Goal: Task Accomplishment & Management: Manage account settings

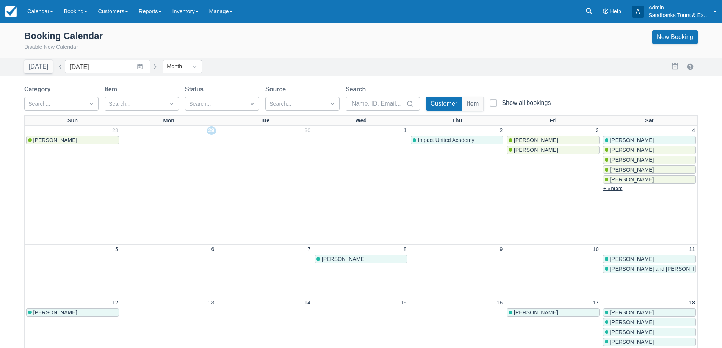
click at [610, 188] on link "+ 5 more" at bounding box center [613, 188] width 19 height 5
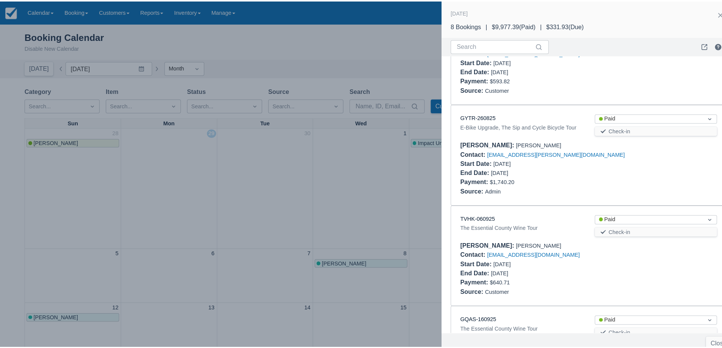
scroll to position [417, 0]
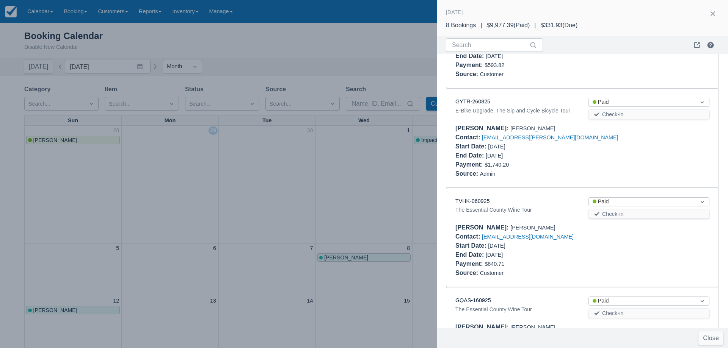
drag, startPoint x: 160, startPoint y: 60, endPoint x: 47, endPoint y: 36, distance: 116.0
click at [159, 60] on div at bounding box center [364, 174] width 728 height 348
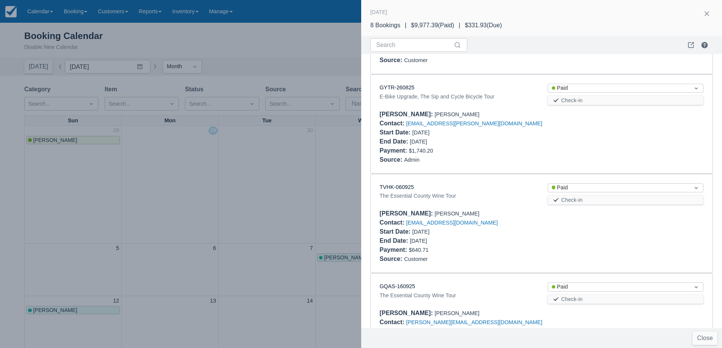
scroll to position [0, 0]
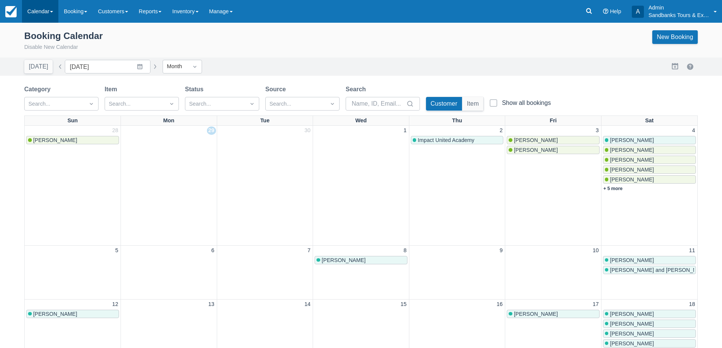
click at [39, 8] on link "Calendar" at bounding box center [40, 11] width 36 height 23
click at [42, 59] on link "Inventory" at bounding box center [52, 65] width 60 height 16
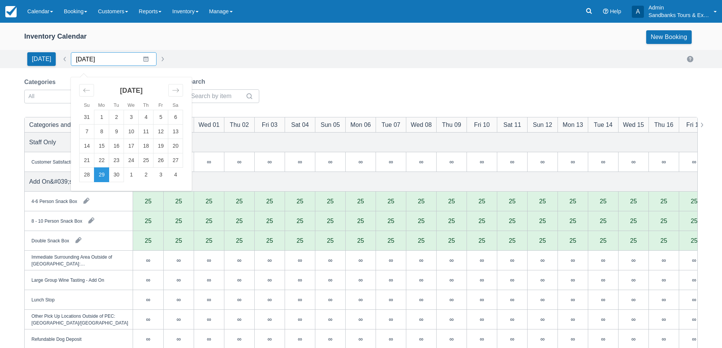
click at [139, 61] on input "[DATE]" at bounding box center [114, 59] width 86 height 14
click at [175, 173] on td "4" at bounding box center [175, 175] width 15 height 14
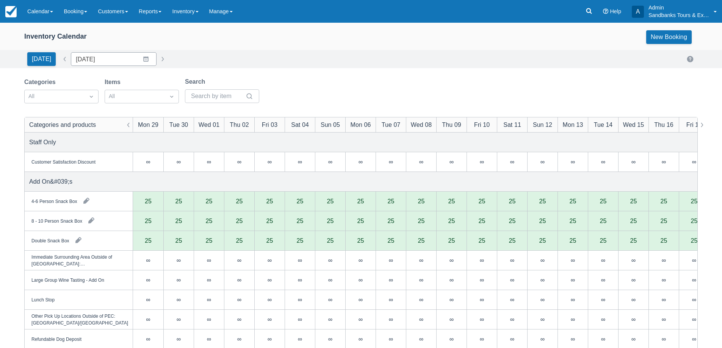
type input "10/04/25"
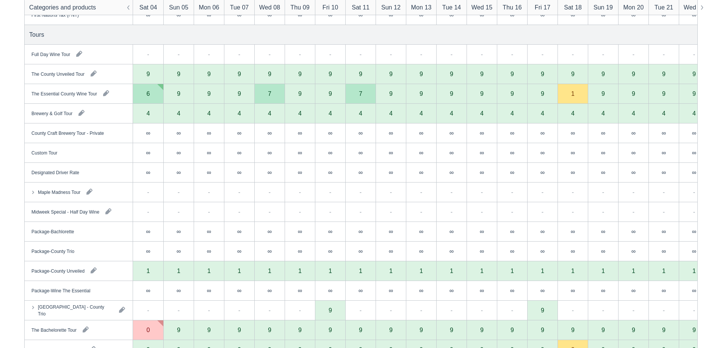
scroll to position [607, 0]
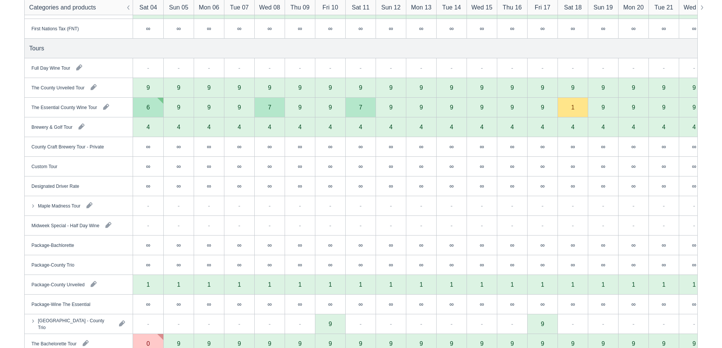
click at [149, 87] on div "9" at bounding box center [148, 88] width 3 height 6
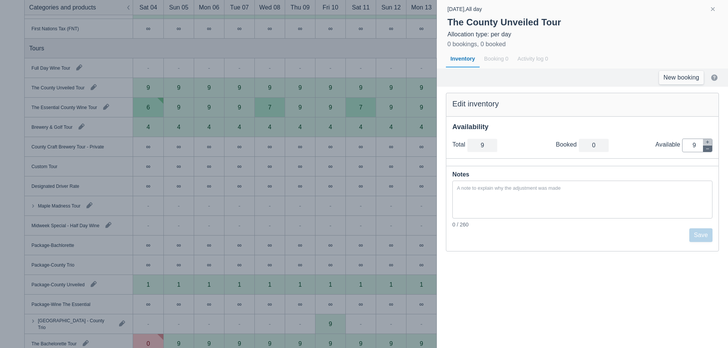
click at [705, 150] on icon "button" at bounding box center [707, 149] width 5 height 5
type input "8"
click at [705, 150] on icon "button" at bounding box center [707, 149] width 5 height 5
type input "7"
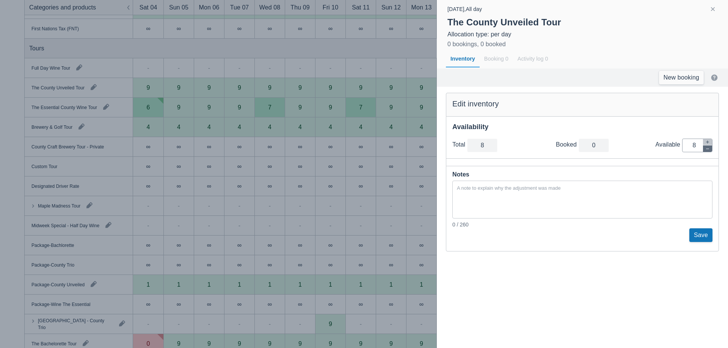
type input "7"
click at [705, 149] on icon "button" at bounding box center [707, 149] width 5 height 5
type input "6"
click at [705, 149] on icon "button" at bounding box center [707, 149] width 5 height 5
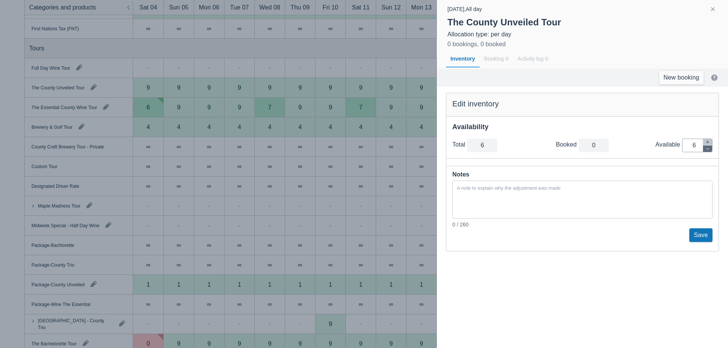
type input "5"
click at [705, 149] on icon "button" at bounding box center [707, 149] width 5 height 5
type input "4"
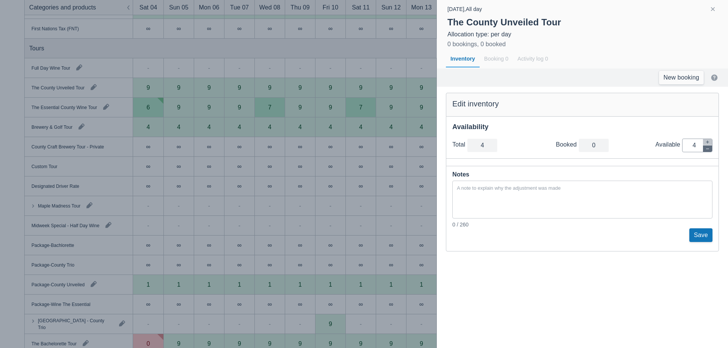
click at [705, 149] on icon "button" at bounding box center [707, 149] width 5 height 5
type input "3"
click at [705, 149] on icon "button" at bounding box center [707, 149] width 5 height 5
type input "2"
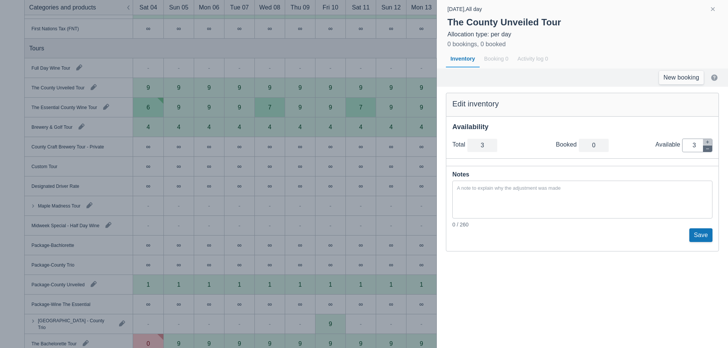
type input "2"
click at [705, 149] on icon "button" at bounding box center [707, 149] width 5 height 5
type input "1"
click at [705, 149] on icon "button" at bounding box center [707, 149] width 5 height 5
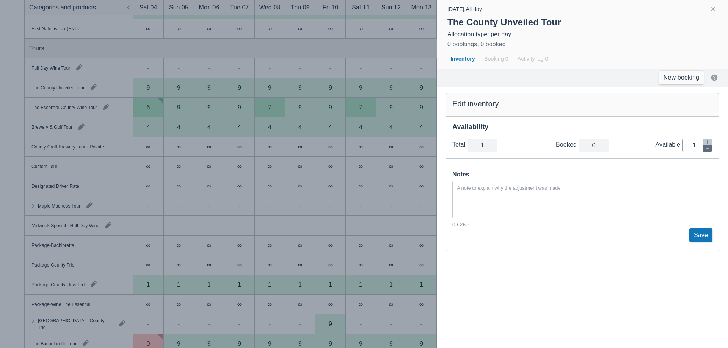
type input "0"
click at [702, 237] on button "Save" at bounding box center [700, 236] width 23 height 14
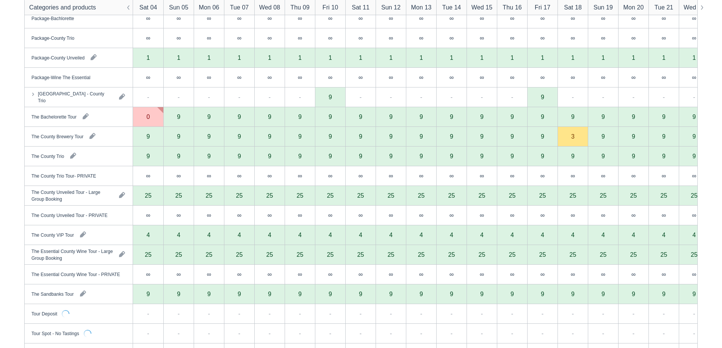
scroll to position [834, 0]
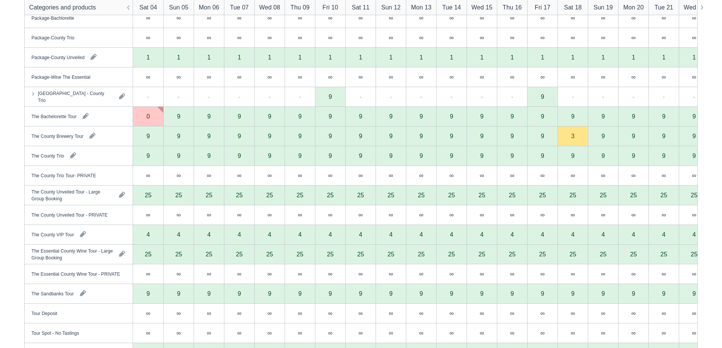
click at [147, 153] on div "9" at bounding box center [148, 156] width 3 height 6
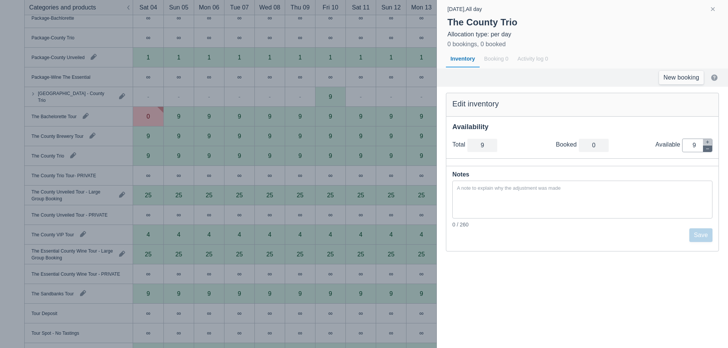
click at [705, 149] on button "button" at bounding box center [707, 149] width 9 height 6
type input "8"
click at [705, 149] on button "button" at bounding box center [707, 149] width 9 height 6
type input "7"
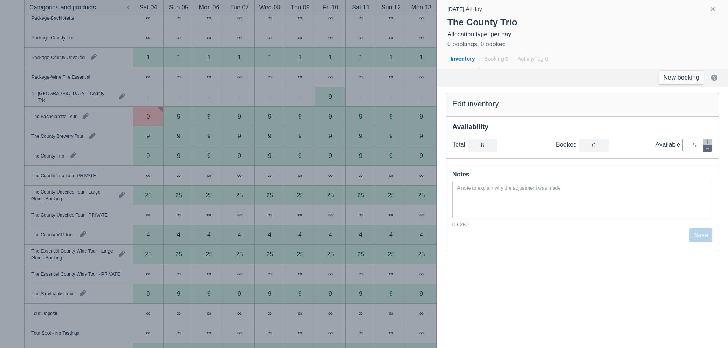
type input "7"
click at [705, 149] on button "button" at bounding box center [707, 149] width 9 height 6
type input "6"
click at [705, 149] on button "button" at bounding box center [707, 149] width 9 height 6
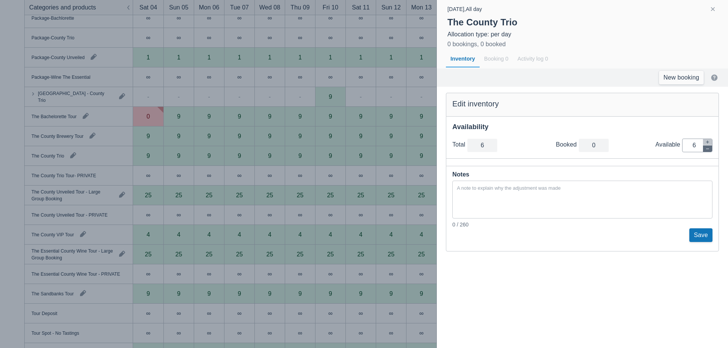
type input "5"
click at [705, 149] on button "button" at bounding box center [707, 149] width 9 height 6
type input "4"
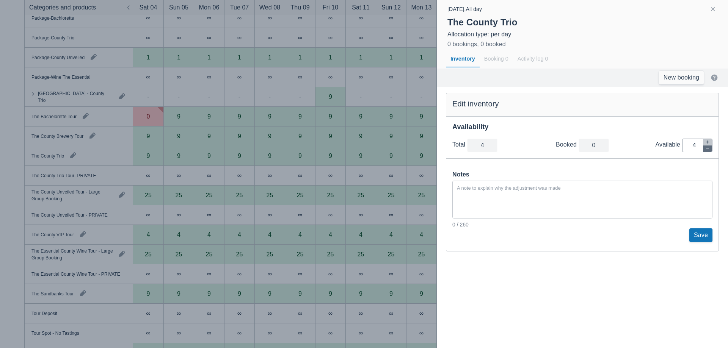
click at [705, 149] on button "button" at bounding box center [707, 149] width 9 height 6
type input "3"
click at [705, 149] on button "button" at bounding box center [707, 149] width 9 height 6
type input "2"
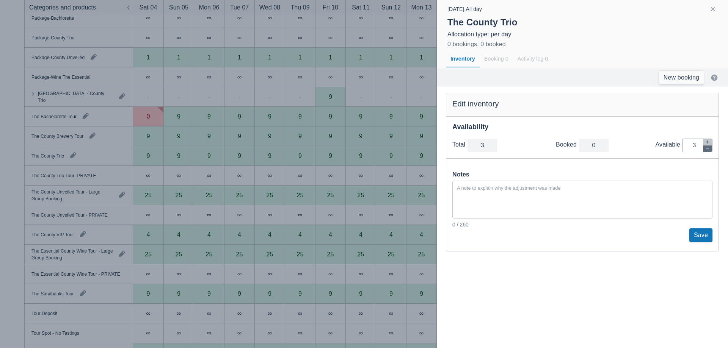
type input "2"
click at [705, 149] on button "button" at bounding box center [707, 149] width 9 height 6
type input "1"
click at [708, 144] on icon "button" at bounding box center [707, 142] width 5 height 5
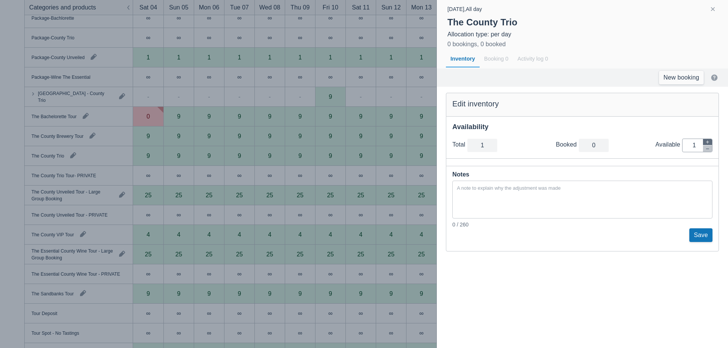
type input "2"
click at [706, 150] on icon "button" at bounding box center [707, 149] width 5 height 5
type input "1"
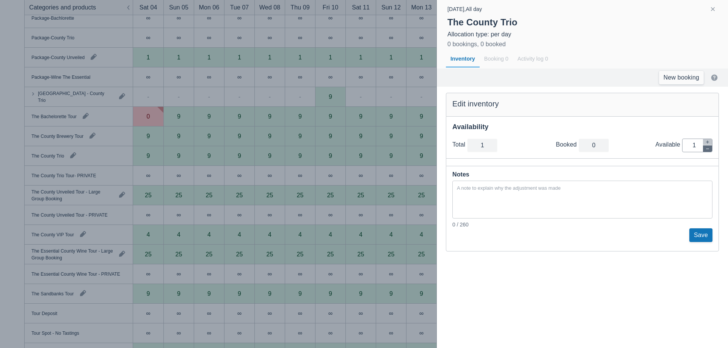
click at [706, 150] on icon "button" at bounding box center [707, 149] width 5 height 5
type input "0"
drag, startPoint x: 699, startPoint y: 235, endPoint x: 686, endPoint y: 242, distance: 14.3
click at [699, 235] on button "Save" at bounding box center [700, 236] width 23 height 14
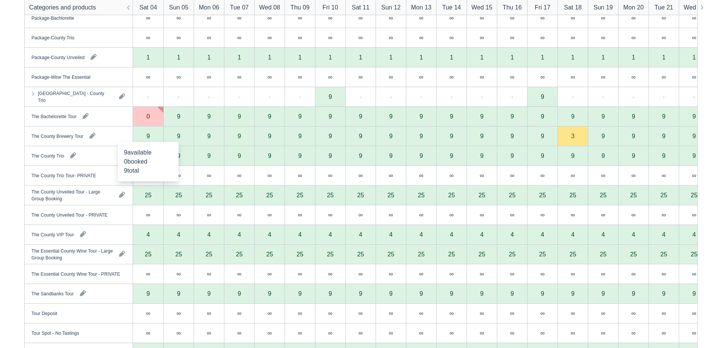
click at [147, 132] on div "9" at bounding box center [148, 137] width 30 height 20
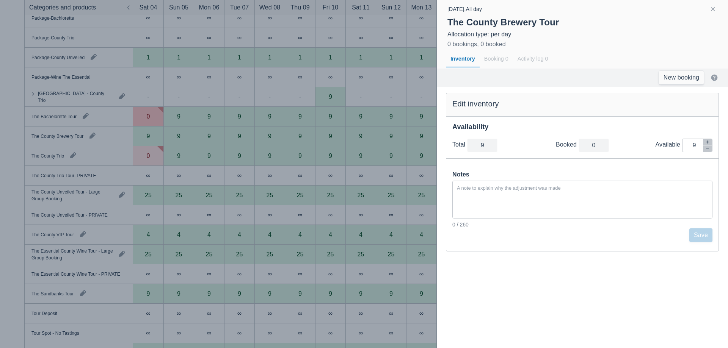
click at [706, 153] on div "Total total 9 Booked booked 0 Available Inventory Adjustment 9" at bounding box center [582, 146] width 272 height 26
click at [707, 152] on button "button" at bounding box center [707, 149] width 9 height 6
type input "8"
click at [707, 152] on button "button" at bounding box center [707, 149] width 9 height 6
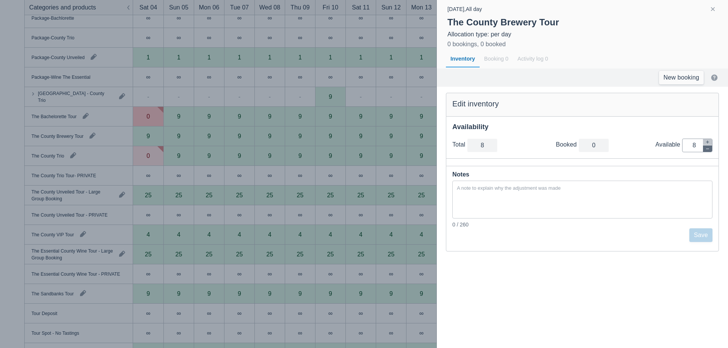
type input "7"
click at [707, 152] on button "button" at bounding box center [707, 149] width 9 height 6
type input "6"
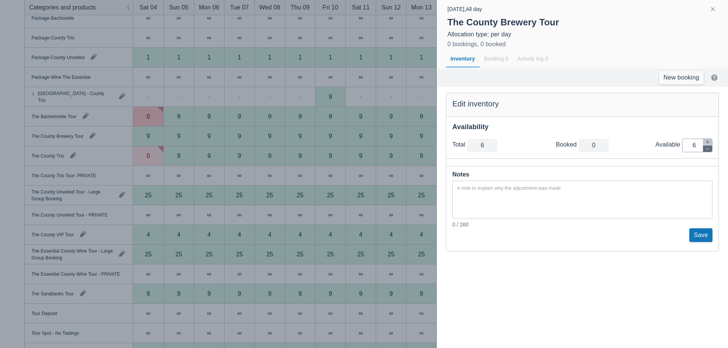
click at [707, 152] on button "button" at bounding box center [707, 149] width 9 height 6
type input "5"
click at [707, 152] on button "button" at bounding box center [707, 149] width 9 height 6
type input "4"
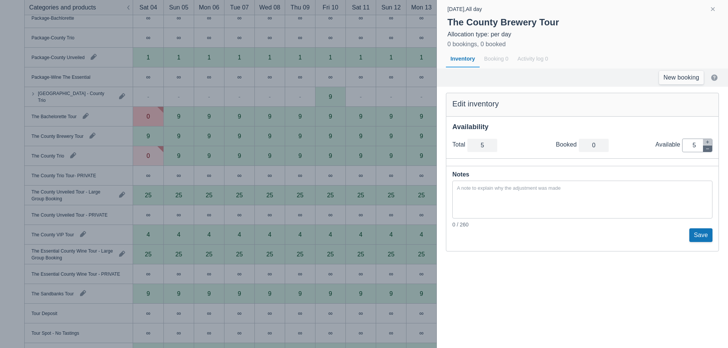
type input "4"
click at [707, 152] on button "button" at bounding box center [707, 149] width 9 height 6
type input "3"
click at [707, 152] on button "button" at bounding box center [707, 149] width 9 height 6
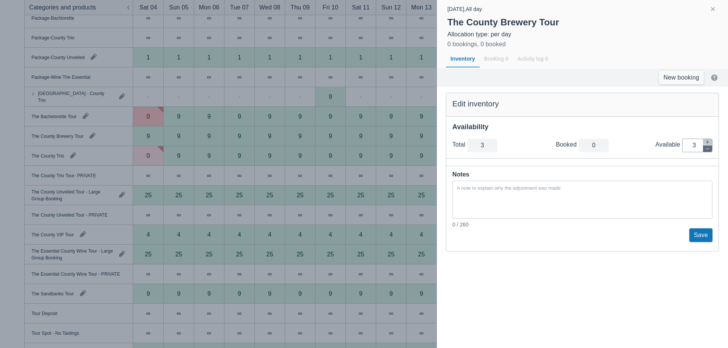
type input "2"
click at [707, 152] on button "button" at bounding box center [707, 149] width 9 height 6
type input "1"
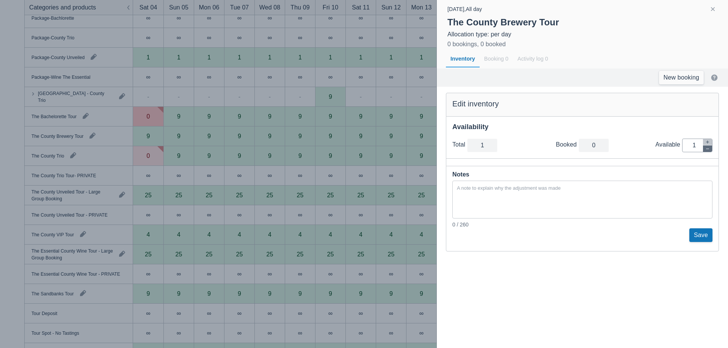
click at [707, 152] on button "button" at bounding box center [707, 149] width 9 height 6
type input "0"
click at [702, 234] on button "Save" at bounding box center [700, 236] width 23 height 14
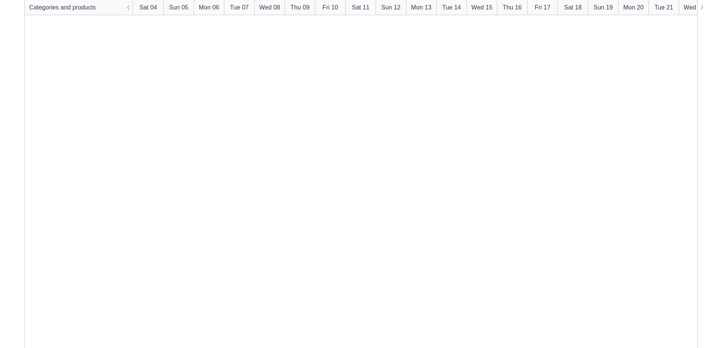
scroll to position [0, 0]
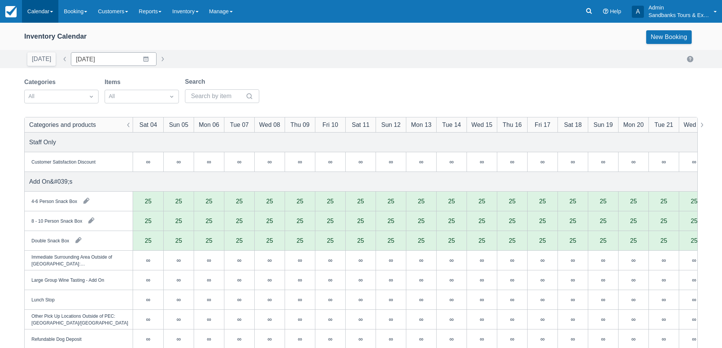
click at [41, 14] on link "Calendar" at bounding box center [40, 11] width 36 height 23
click at [49, 35] on link "Booking" at bounding box center [52, 33] width 60 height 16
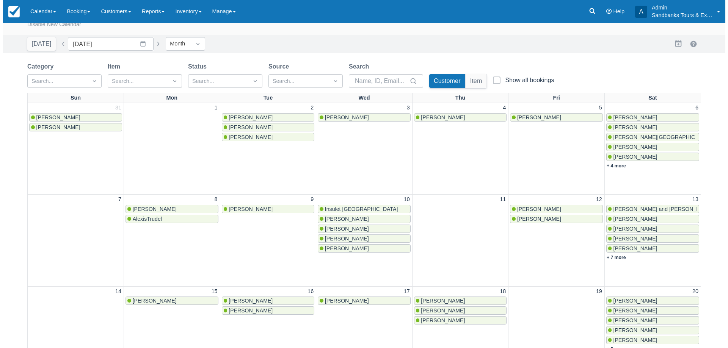
scroll to position [266, 0]
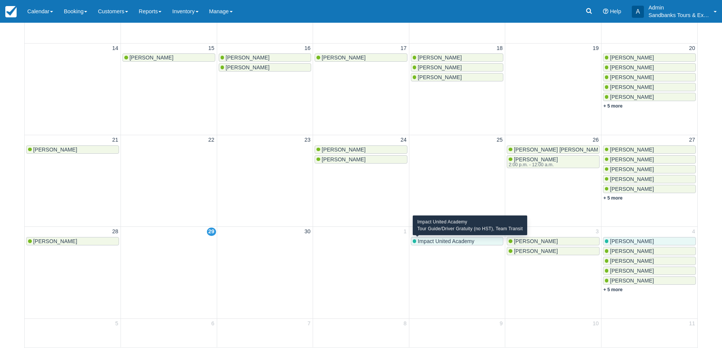
click at [448, 243] on span "Impact United Academy" at bounding box center [446, 242] width 57 height 6
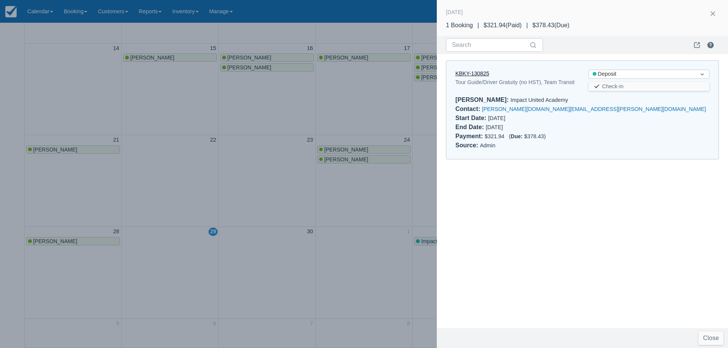
click at [477, 75] on link "KBKY-130825" at bounding box center [472, 74] width 34 height 6
click at [219, 161] on div at bounding box center [364, 174] width 728 height 348
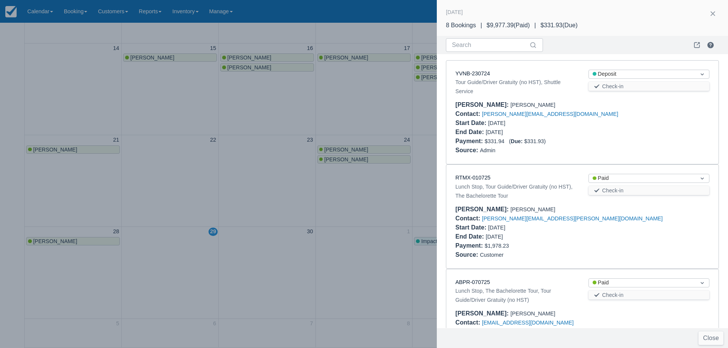
drag, startPoint x: 611, startPoint y: 293, endPoint x: 614, endPoint y: 289, distance: 4.9
click at [614, 289] on div "ABPR-070725 Lunch Stop, The Bachelorette Tour, Tour Guide/Driver Gratuity (no H…" at bounding box center [582, 322] width 272 height 104
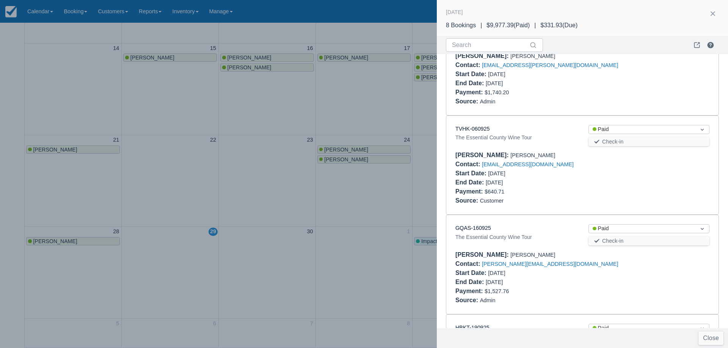
scroll to position [493, 0]
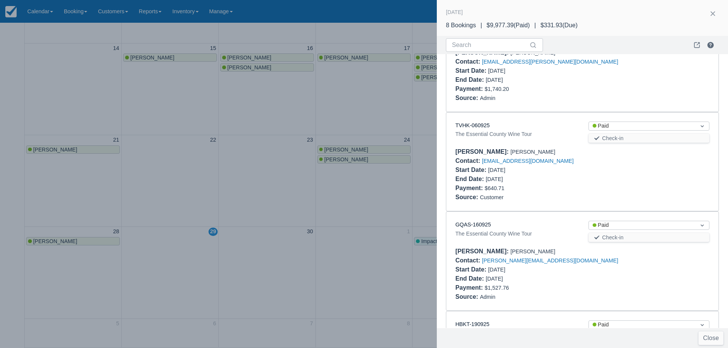
drag, startPoint x: 480, startPoint y: 111, endPoint x: 553, endPoint y: 105, distance: 72.7
click at [556, 102] on div "GYTR-260825 The Sip and Cycle Bicycle Tour, E-Bike Upgrade Status Paid Check-in…" at bounding box center [582, 62] width 272 height 99
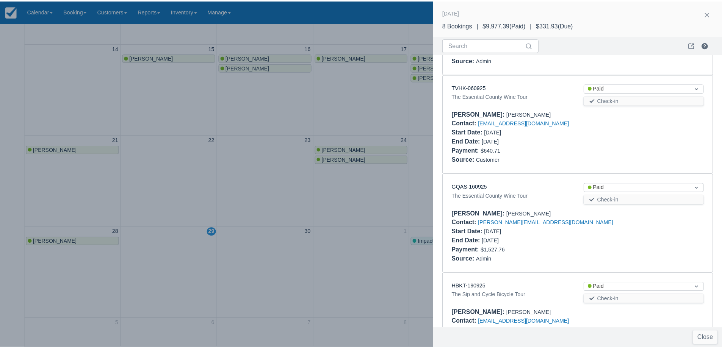
scroll to position [569, 0]
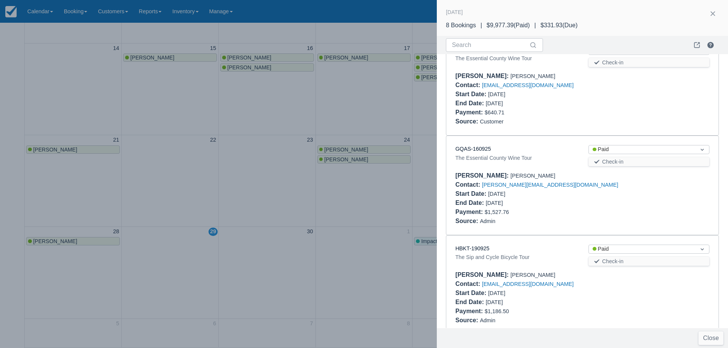
click at [238, 185] on div at bounding box center [364, 174] width 728 height 348
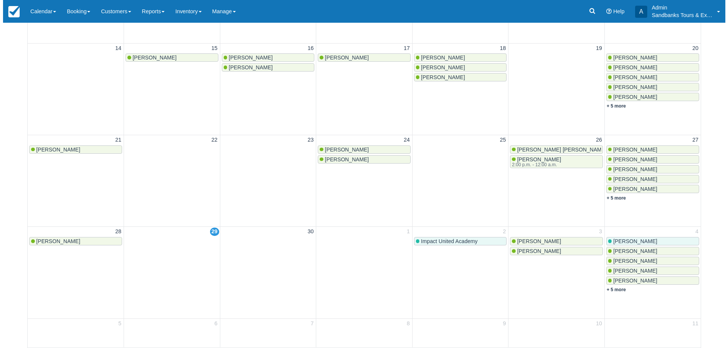
scroll to position [0, 0]
click at [616, 290] on link "+ 5 more" at bounding box center [613, 289] width 19 height 5
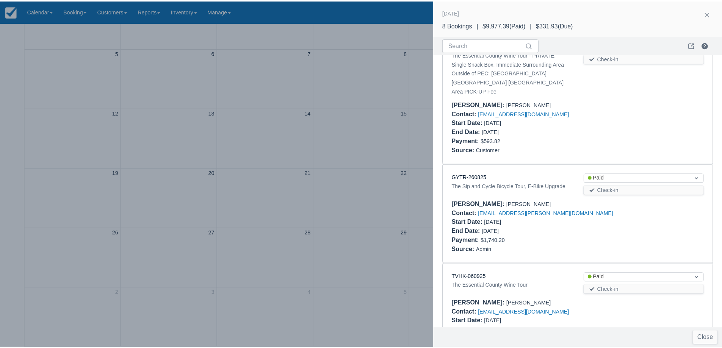
scroll to position [455, 0]
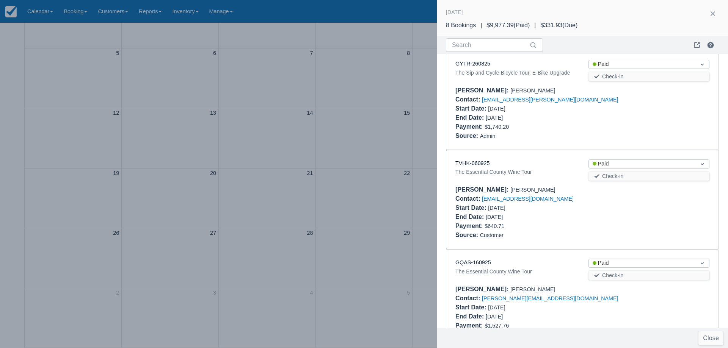
click at [328, 147] on div at bounding box center [364, 174] width 728 height 348
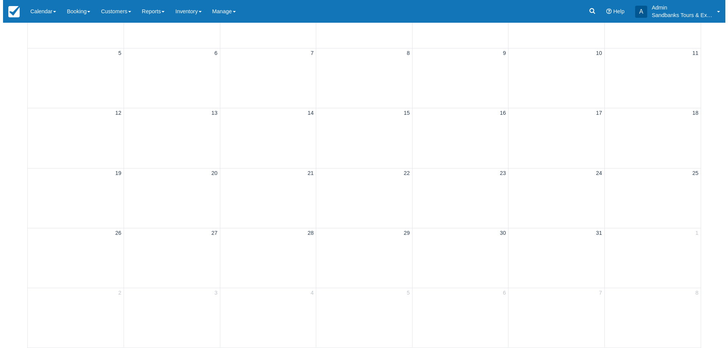
scroll to position [0, 0]
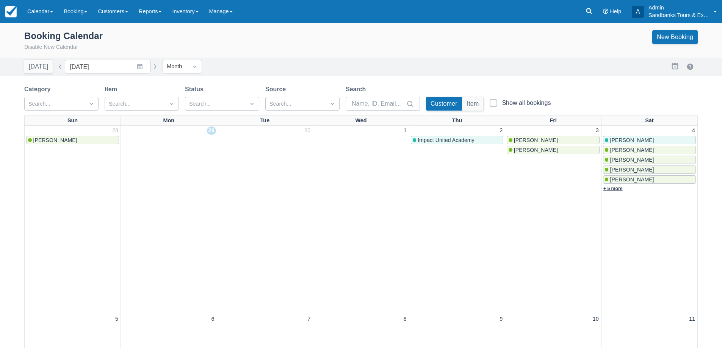
click at [618, 191] on link "+ 5 more" at bounding box center [613, 188] width 19 height 5
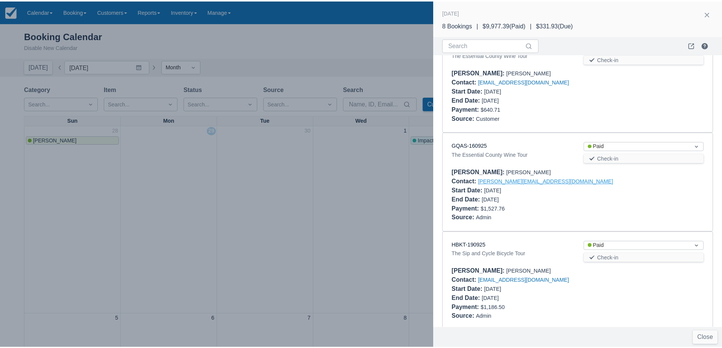
scroll to position [421, 0]
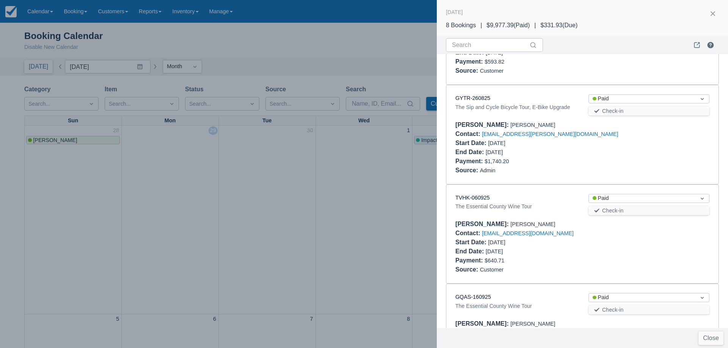
drag, startPoint x: 258, startPoint y: 57, endPoint x: 64, endPoint y: 41, distance: 194.8
click at [213, 35] on div at bounding box center [364, 174] width 728 height 348
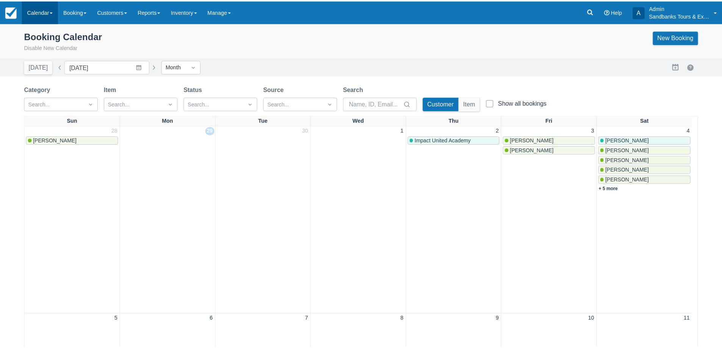
scroll to position [0, 0]
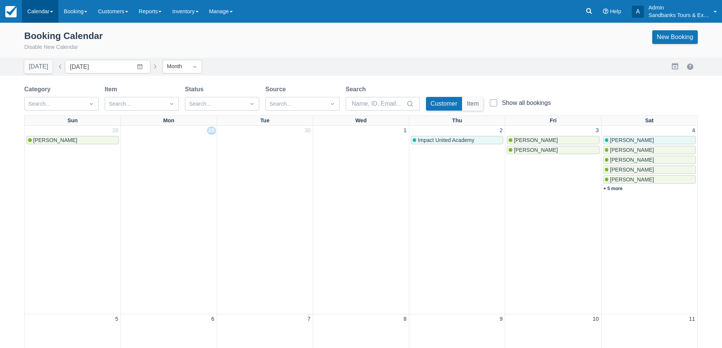
click at [40, 13] on link "Calendar" at bounding box center [40, 11] width 36 height 23
click at [45, 69] on link "Inventory" at bounding box center [52, 65] width 60 height 16
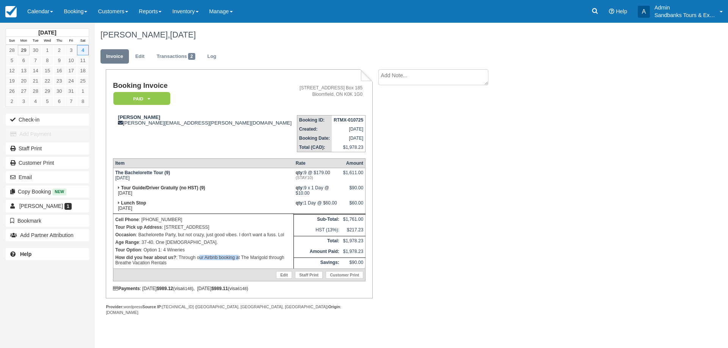
drag, startPoint x: 221, startPoint y: 259, endPoint x: 238, endPoint y: 260, distance: 17.1
click at [237, 260] on p "How did you hear about us? : Through our Airbnb booking at The Marigold through…" at bounding box center [203, 260] width 176 height 13
click at [248, 260] on p "How did you hear about us? : Through our Airbnb booking at The Marigold through…" at bounding box center [203, 260] width 176 height 13
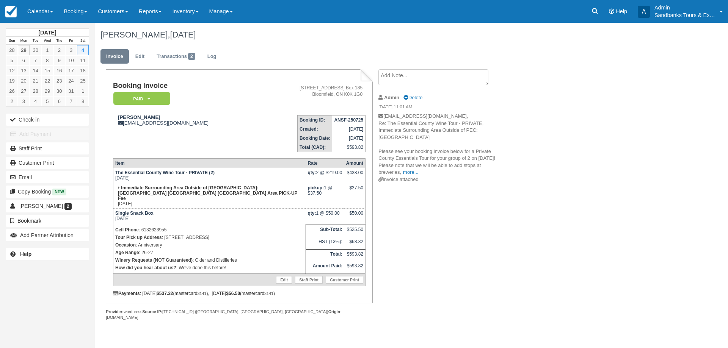
click at [225, 234] on p "Tour Pick up Address : [STREET_ADDRESS]" at bounding box center [209, 238] width 188 height 8
drag, startPoint x: 180, startPoint y: 230, endPoint x: 165, endPoint y: 233, distance: 15.5
click at [165, 234] on p "Tour Pick up Address : [STREET_ADDRESS]" at bounding box center [209, 238] width 188 height 8
copy p "[STREET_ADDRESS]"
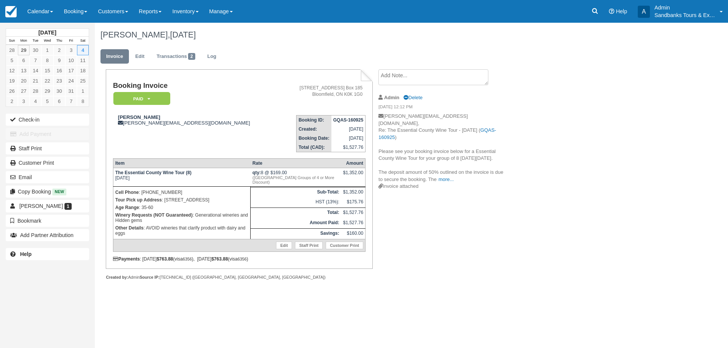
click at [623, 153] on div "Melanie AndersonEbel, October 04 2025 Invoice Edit Transactions 2 Log Booking I…" at bounding box center [368, 160] width 546 height 274
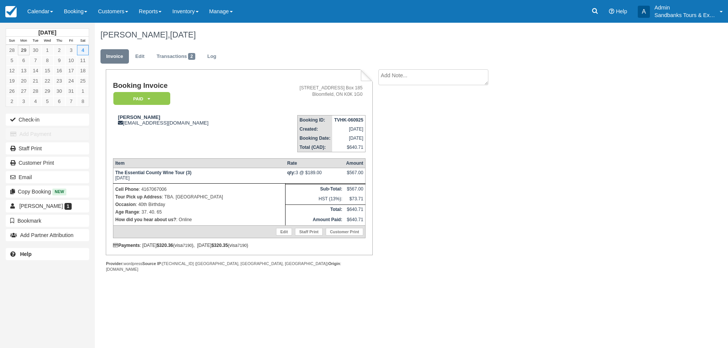
click at [202, 199] on p "Tour Pick up Address : TBA. [GEOGRAPHIC_DATA]" at bounding box center [199, 197] width 168 height 8
click at [196, 207] on p "Occasion : 40th Birthday" at bounding box center [199, 205] width 168 height 8
drag, startPoint x: 200, startPoint y: 198, endPoint x: 170, endPoint y: 198, distance: 30.0
click at [170, 198] on p "Tour Pick up Address : TBA. Bloomfield" at bounding box center [199, 197] width 168 height 8
click at [193, 196] on p "Tour Pick up Address : TBA. Bloomfield" at bounding box center [199, 197] width 168 height 8
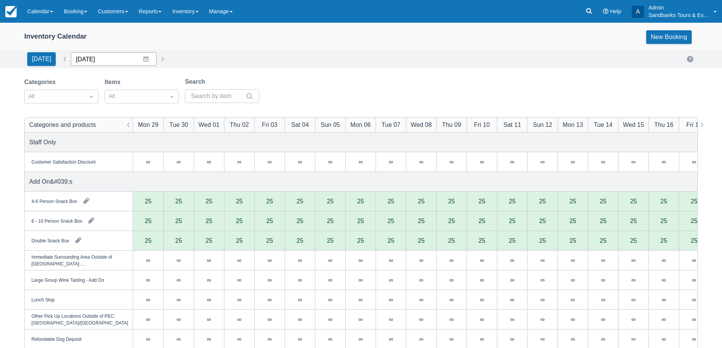
click at [143, 64] on input "09/29/25" at bounding box center [114, 59] width 86 height 14
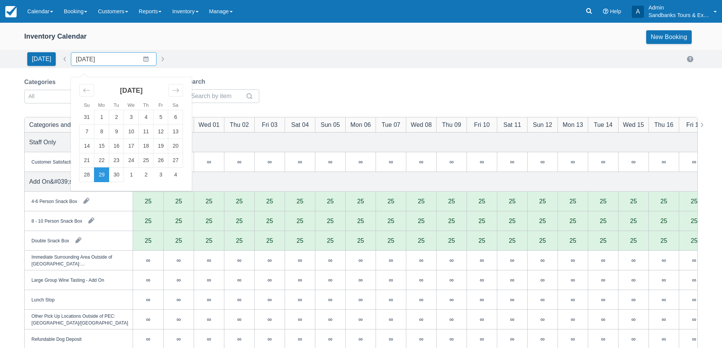
drag, startPoint x: 173, startPoint y: 172, endPoint x: 210, endPoint y: 115, distance: 68.1
click at [173, 172] on td "4" at bounding box center [175, 175] width 15 height 14
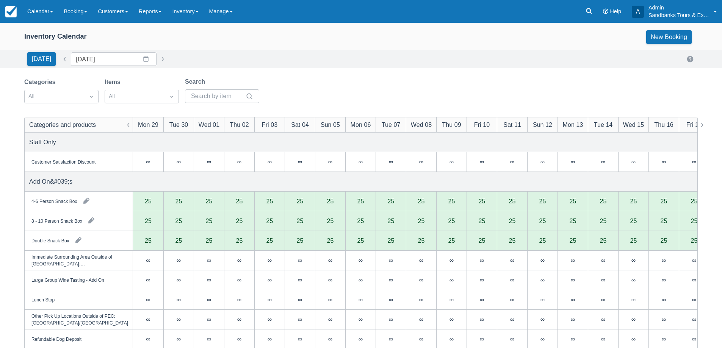
type input "10/04/25"
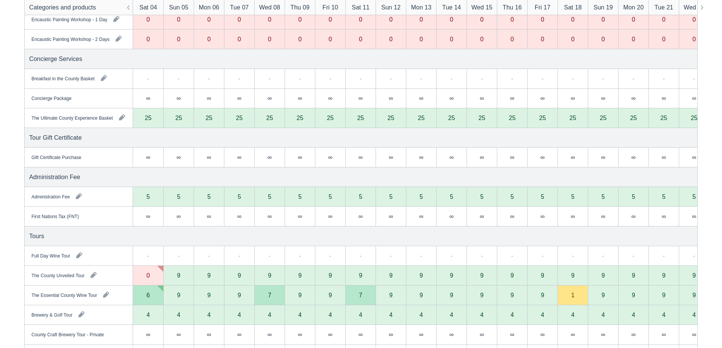
scroll to position [455, 0]
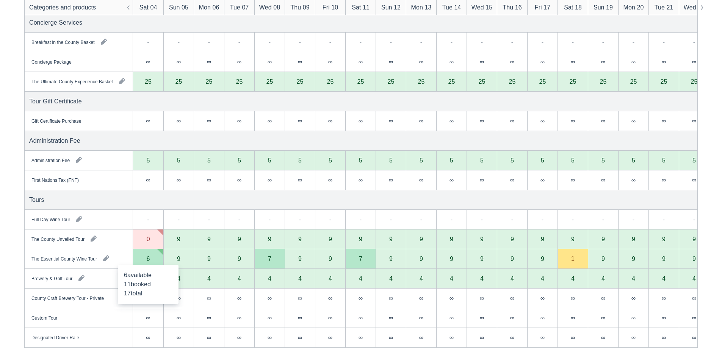
click at [145, 262] on div "6" at bounding box center [148, 260] width 30 height 20
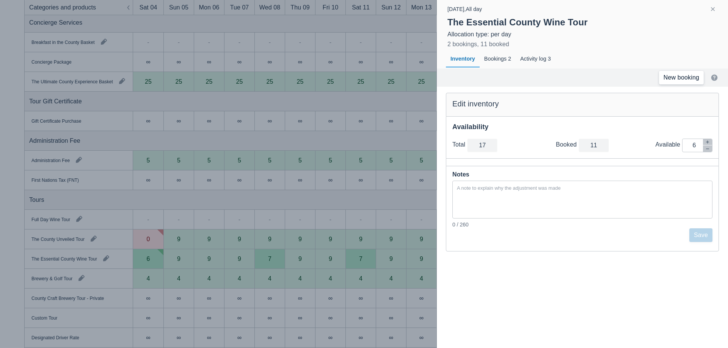
click at [673, 83] on link "New booking" at bounding box center [681, 78] width 45 height 14
click at [293, 78] on div at bounding box center [364, 174] width 728 height 348
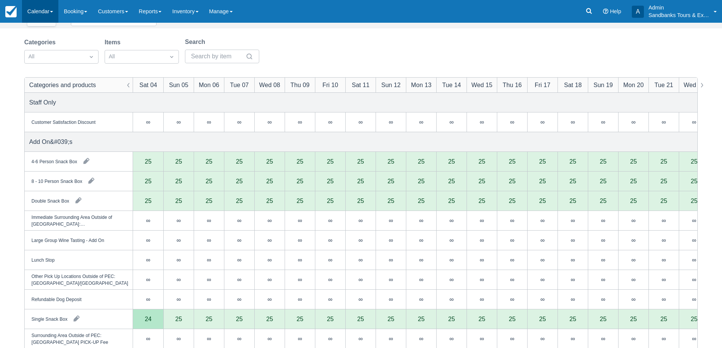
scroll to position [0, 0]
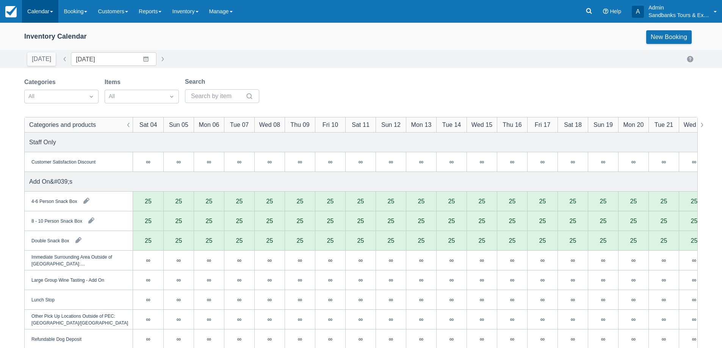
click at [47, 13] on link "Calendar" at bounding box center [40, 11] width 36 height 23
click at [51, 38] on link "Booking" at bounding box center [52, 33] width 60 height 16
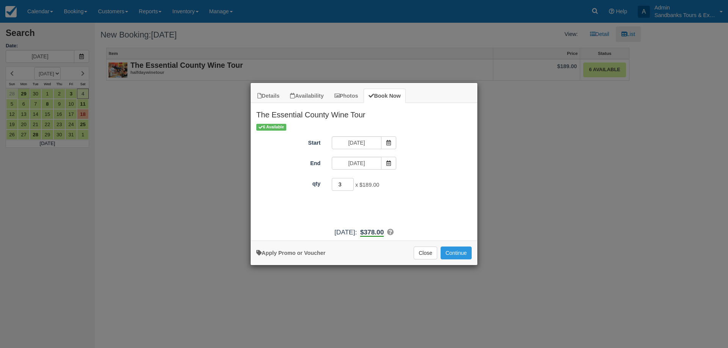
type input "3"
click at [348, 184] on input "3" at bounding box center [343, 184] width 22 height 13
click at [461, 256] on button "Continue" at bounding box center [456, 253] width 31 height 13
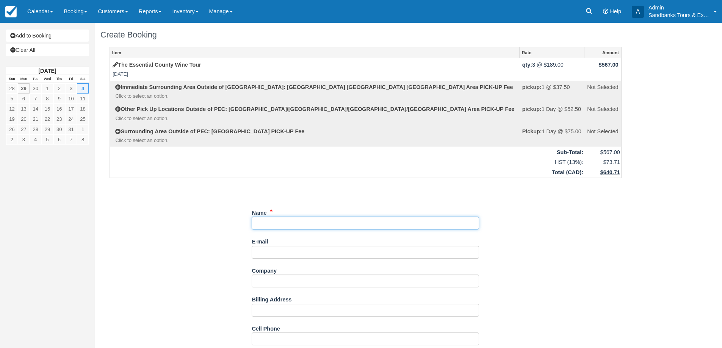
click at [277, 221] on input "Name" at bounding box center [366, 223] width 228 height 13
click at [284, 223] on input "Name" at bounding box center [366, 223] width 228 height 13
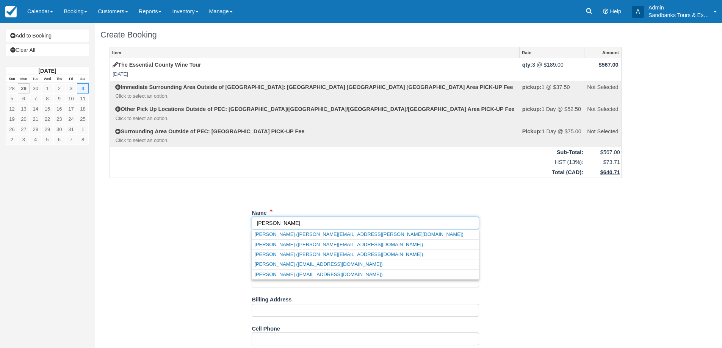
type input "[PERSON_NAME]"
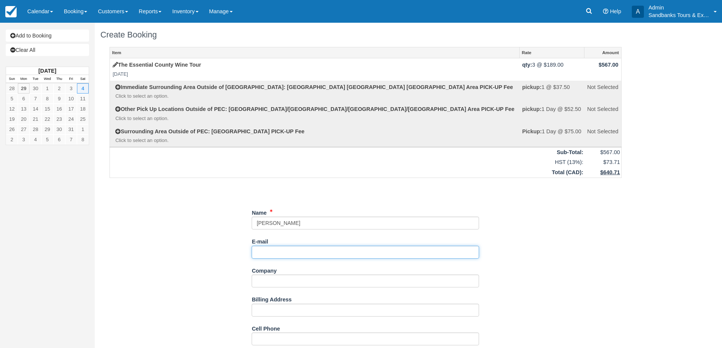
click at [283, 257] on input "E-mail" at bounding box center [366, 252] width 228 height 13
type input "[EMAIL_ADDRESS][DOMAIN_NAME]"
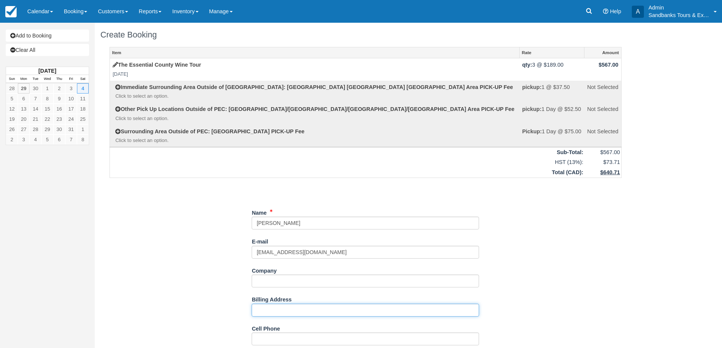
click at [293, 311] on input "Billing Address" at bounding box center [366, 310] width 228 height 13
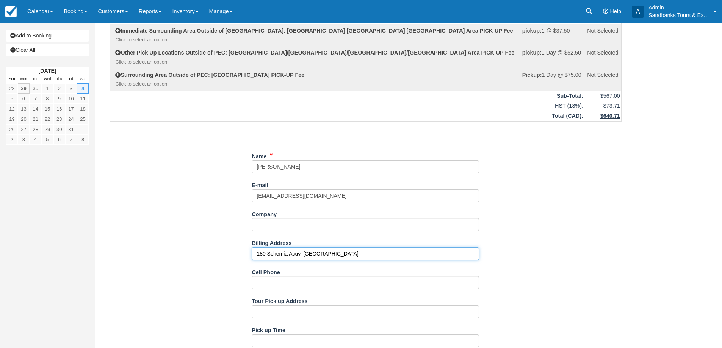
scroll to position [76, 0]
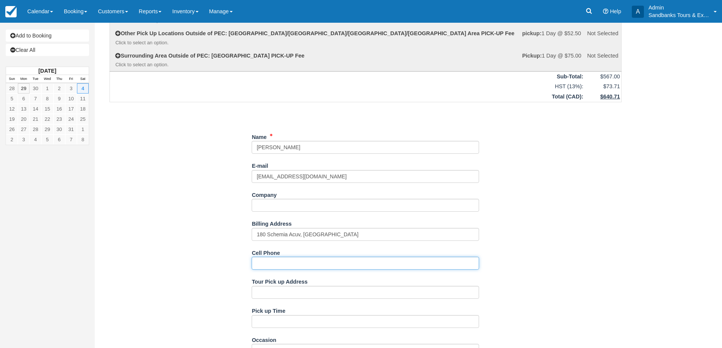
click at [281, 265] on input "Cell Phone" at bounding box center [366, 263] width 228 height 13
drag, startPoint x: 300, startPoint y: 236, endPoint x: 304, endPoint y: 235, distance: 4.2
click at [300, 236] on input "180 Schemia Acuv, Quebec" at bounding box center [366, 234] width 228 height 13
type input "180 Schemia Acuve, [GEOGRAPHIC_DATA]"
click at [298, 267] on input "Cell Phone" at bounding box center [366, 263] width 228 height 13
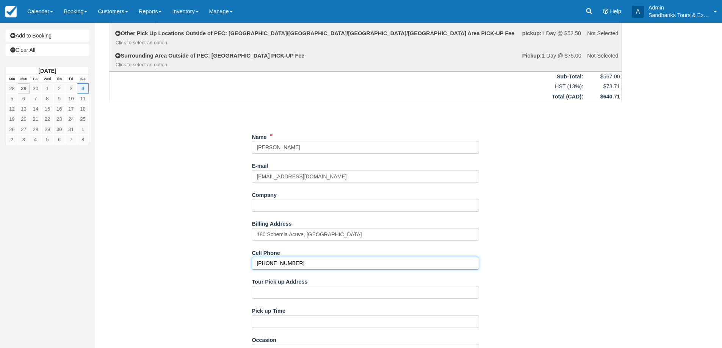
type input "514-817-4149"
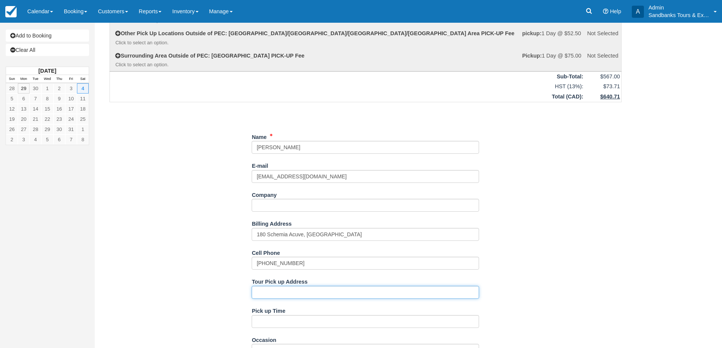
click at [287, 288] on input "Tour Pick up Address" at bounding box center [366, 292] width 228 height 13
type input "Picton"
click at [214, 220] on div "Item Rate Amount The Essential County Wine Tour Sat Oct 4, 2025 qty: 3 @ $189.0…" at bounding box center [365, 310] width 531 height 678
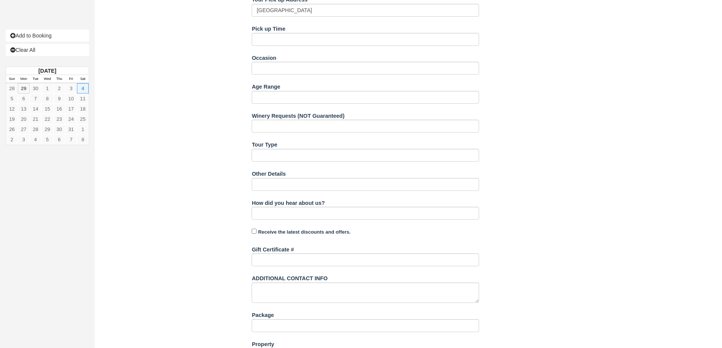
scroll to position [396, 0]
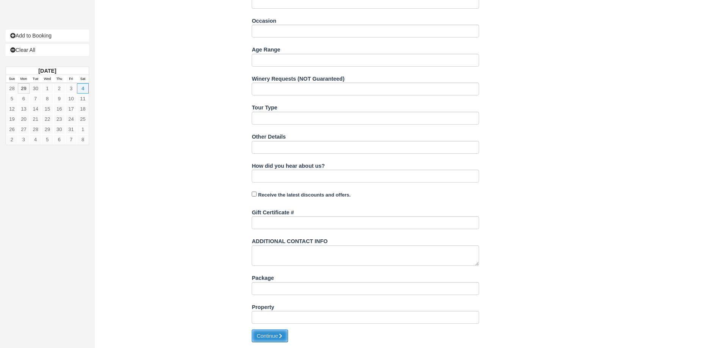
click at [275, 333] on button "Continue" at bounding box center [270, 336] width 36 height 13
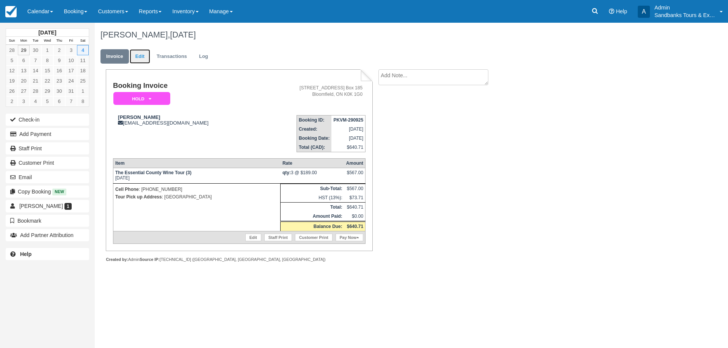
click at [146, 57] on link "Edit" at bounding box center [140, 56] width 20 height 15
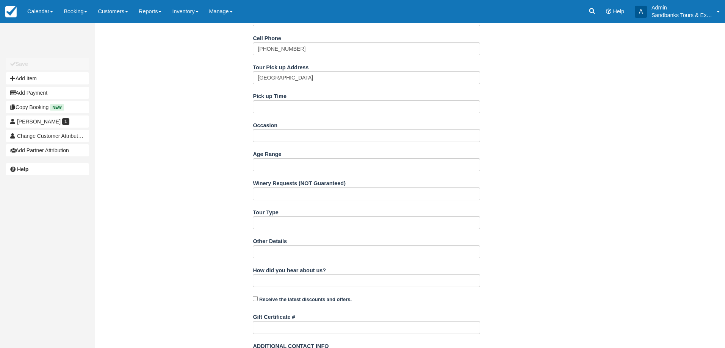
scroll to position [228, 0]
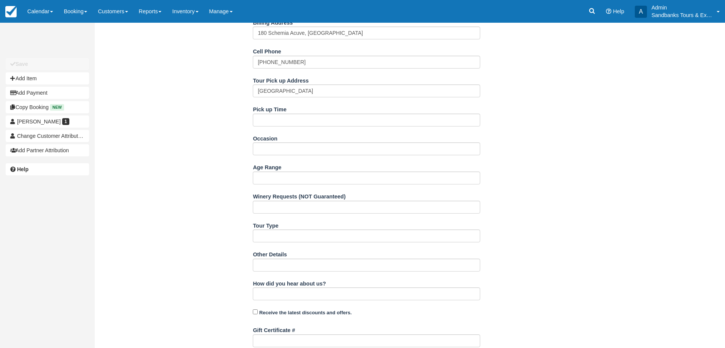
click at [285, 157] on div "Occasion" at bounding box center [367, 146] width 228 height 29
click at [288, 155] on input "Occasion" at bounding box center [367, 149] width 228 height 13
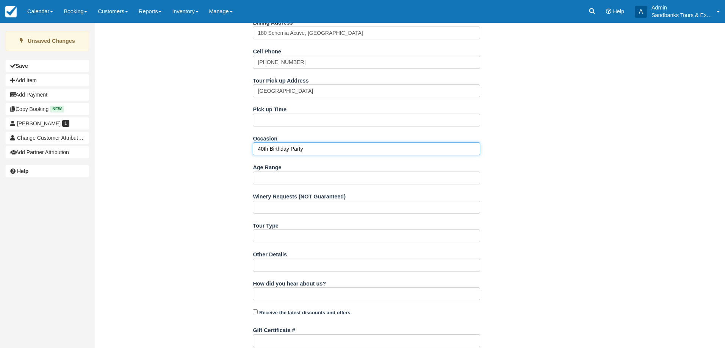
type input "40th Birthday Party"
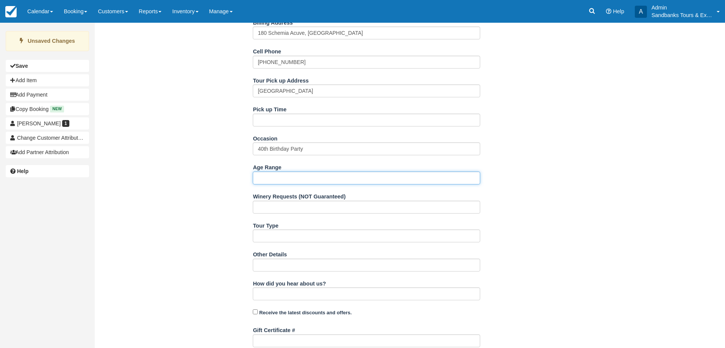
click at [287, 176] on input "Age Range" at bounding box center [367, 178] width 228 height 13
type input "4"
type input "38-40"
click at [192, 199] on div "Name [GEOGRAPHIC_DATA] E-mail [EMAIL_ADDRESS][DOMAIN_NAME] Did you mean ? Compa…" at bounding box center [367, 198] width 544 height 538
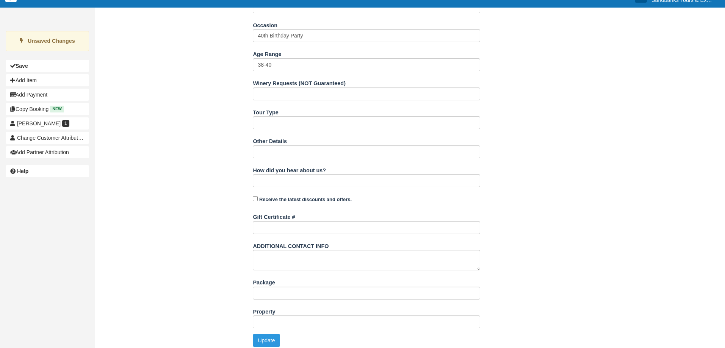
scroll to position [345, 0]
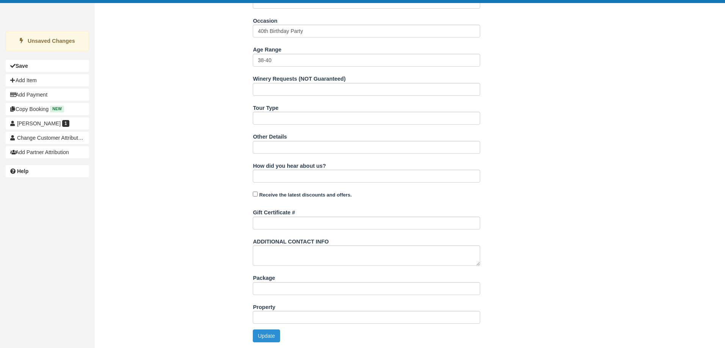
click at [268, 336] on button "Update" at bounding box center [266, 336] width 27 height 13
click at [290, 89] on input "Winery Requests (NOT Guaranteed)" at bounding box center [367, 89] width 228 height 13
type input "bread and butter wines"
click at [197, 165] on div "Name [GEOGRAPHIC_DATA] E-mail [EMAIL_ADDRESS][DOMAIN_NAME] Did you mean ? Compa…" at bounding box center [367, 80] width 544 height 538
click at [264, 339] on button "Update" at bounding box center [266, 336] width 27 height 13
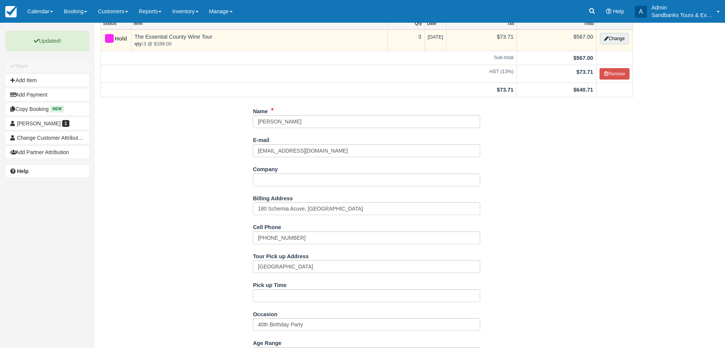
scroll to position [0, 0]
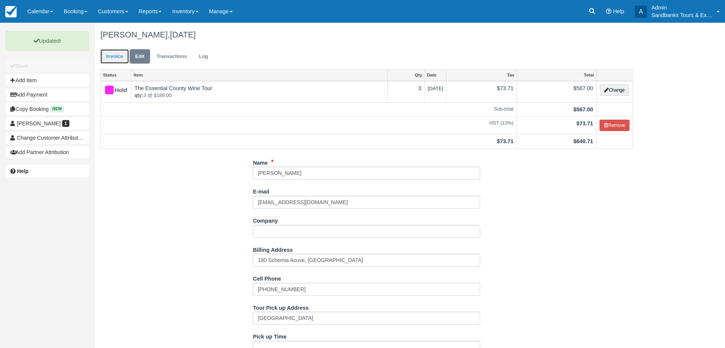
click at [121, 58] on link "Invoice" at bounding box center [114, 56] width 28 height 15
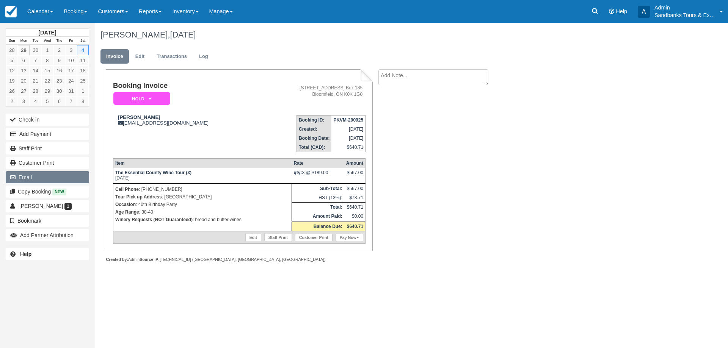
click at [41, 175] on button "Email" at bounding box center [47, 177] width 83 height 12
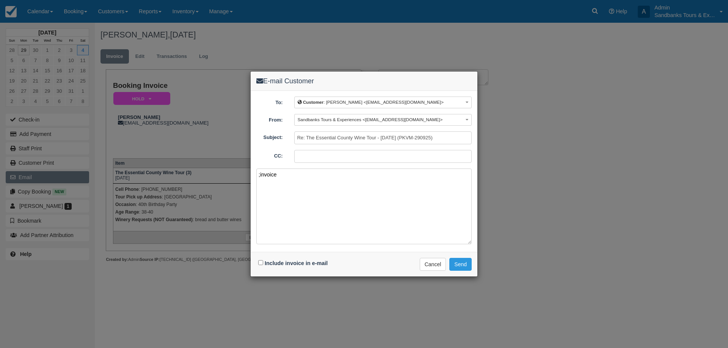
paste textarea "Please see your booking invoice below for a XXX tour for your group of XXX for …"
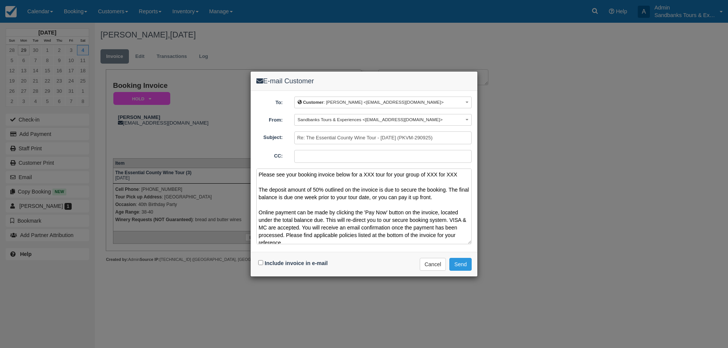
drag, startPoint x: 463, startPoint y: 176, endPoint x: 362, endPoint y: 174, distance: 101.6
click at [362, 174] on textarea "Please see your booking invoice below for a XXX tour for your group of XXX for …" at bounding box center [363, 207] width 215 height 76
click at [436, 172] on textarea "Please see your booking invoice below for an Essential County Wine Tour The dep…" at bounding box center [363, 207] width 215 height 76
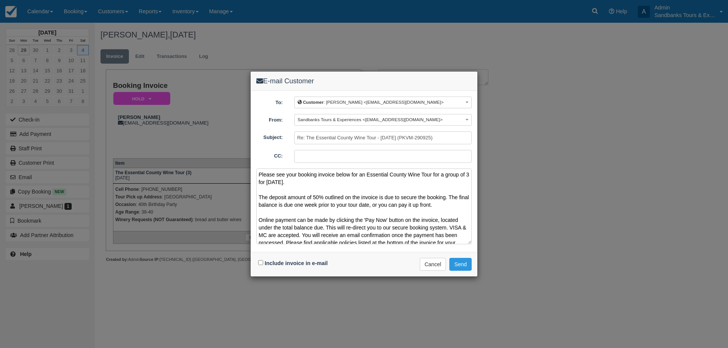
scroll to position [50, 0]
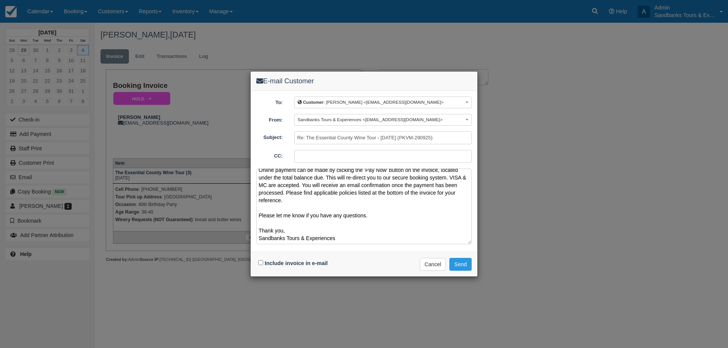
type textarea "Please see your booking invoice below for an Essential County Wine Tour for a g…"
click at [261, 264] on input "Include invoice in e-mail" at bounding box center [260, 263] width 5 height 5
checkbox input "true"
click at [468, 264] on button "Send" at bounding box center [460, 264] width 22 height 13
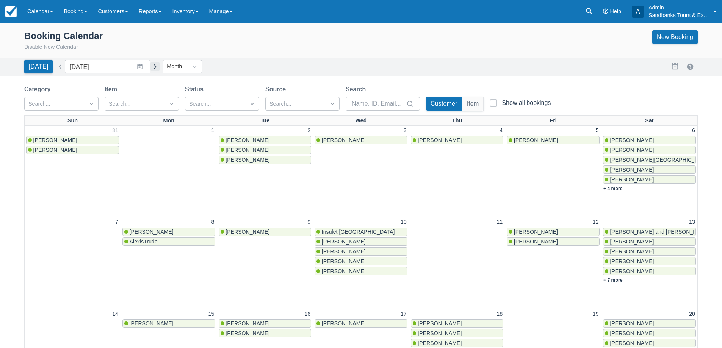
click at [154, 63] on button "button" at bounding box center [155, 66] width 9 height 9
type input "[DATE]"
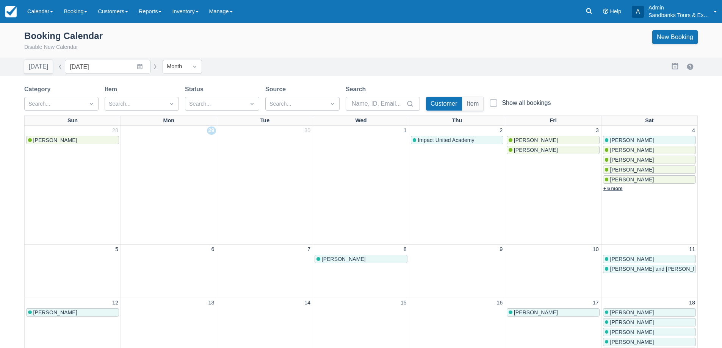
click at [614, 189] on link "+ 6 more" at bounding box center [613, 188] width 19 height 5
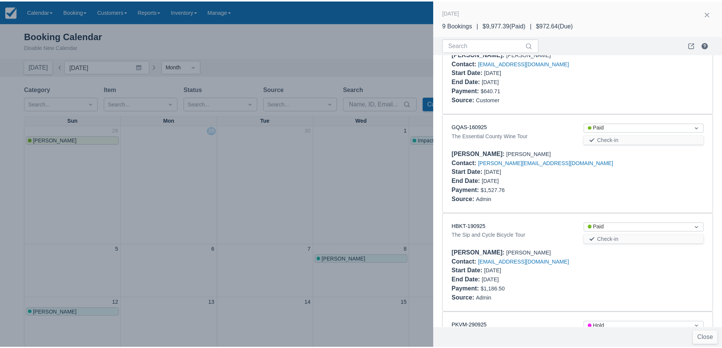
scroll to position [672, 0]
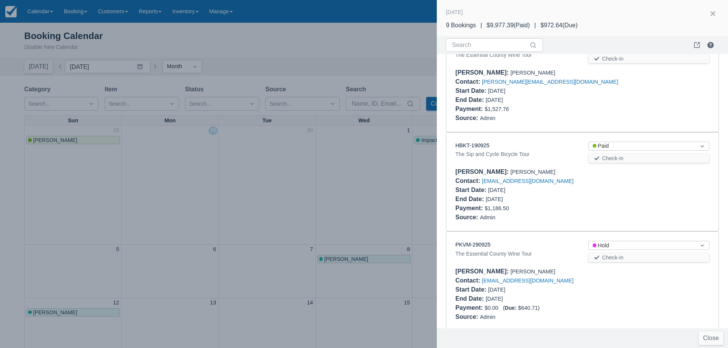
click at [302, 181] on div at bounding box center [364, 174] width 728 height 348
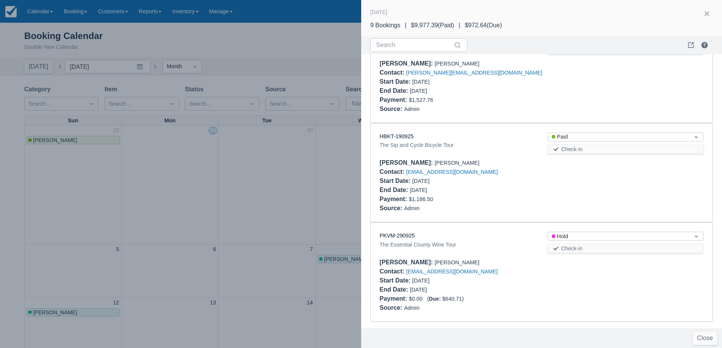
scroll to position [0, 0]
